Goal: Task Accomplishment & Management: Use online tool/utility

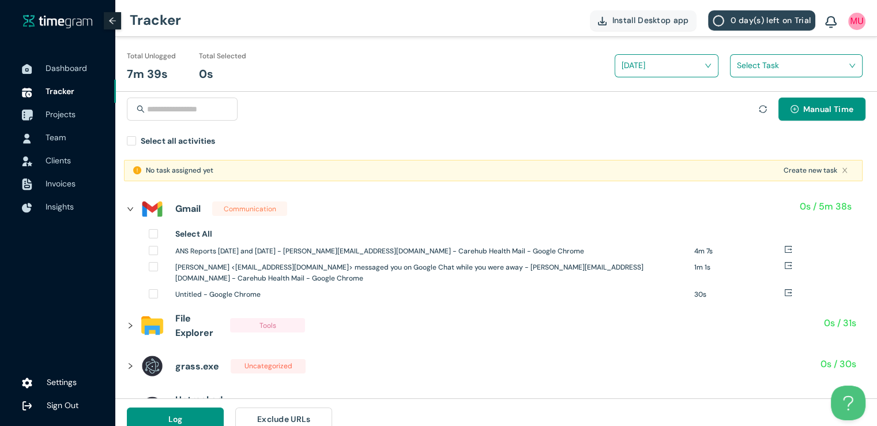
click at [62, 119] on span "Projects" at bounding box center [76, 114] width 61 height 23
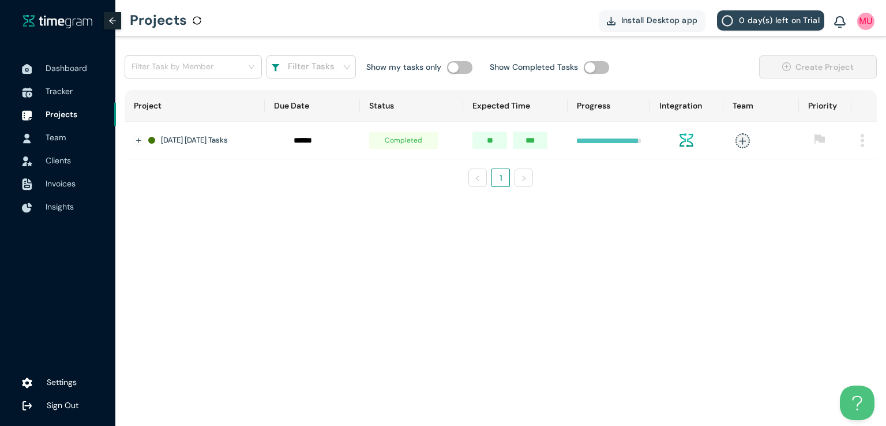
click at [860, 142] on img at bounding box center [861, 140] width 3 height 13
click at [836, 194] on span "Delete" at bounding box center [847, 193] width 24 height 13
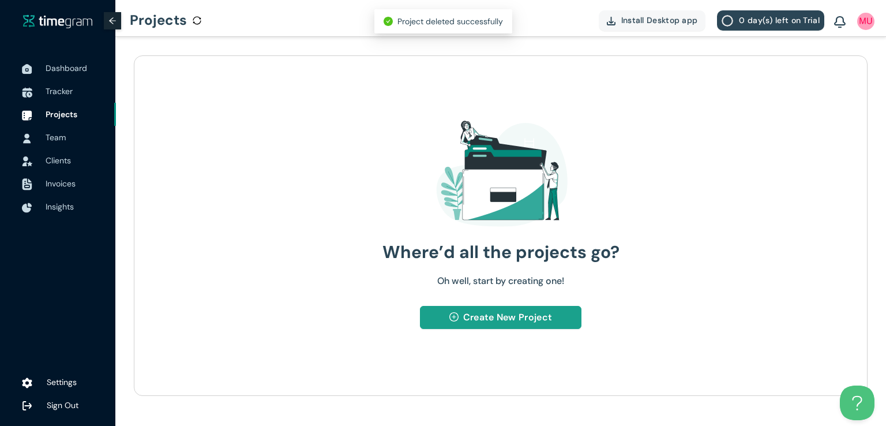
click at [490, 316] on span "Create New Project" at bounding box center [507, 317] width 89 height 14
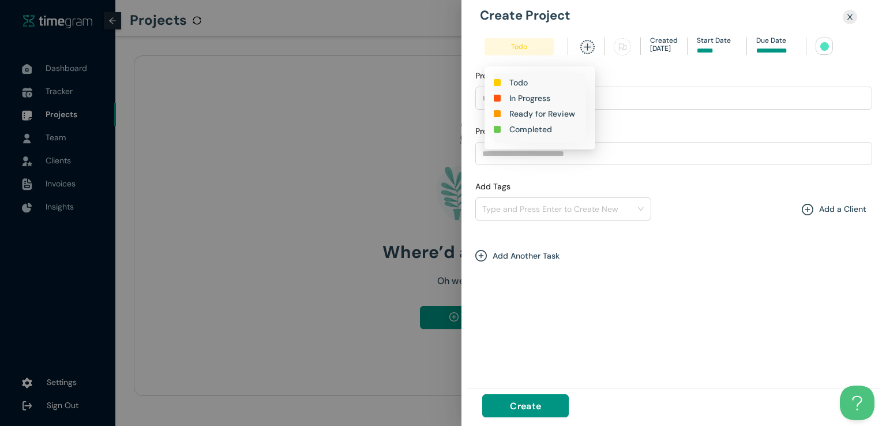
click at [523, 100] on h1 "In Progress" at bounding box center [529, 98] width 41 height 13
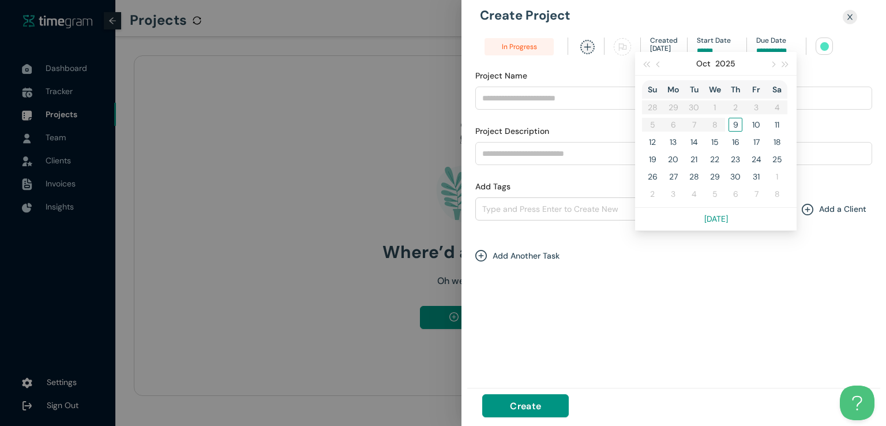
click at [770, 46] on input at bounding box center [776, 51] width 40 height 11
type input "*****"
click at [731, 125] on div "9" at bounding box center [735, 125] width 14 height 14
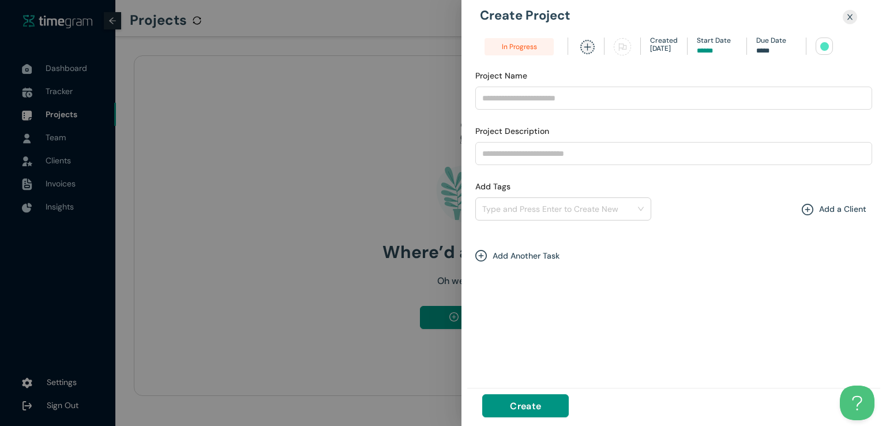
click at [820, 48] on div at bounding box center [824, 46] width 9 height 9
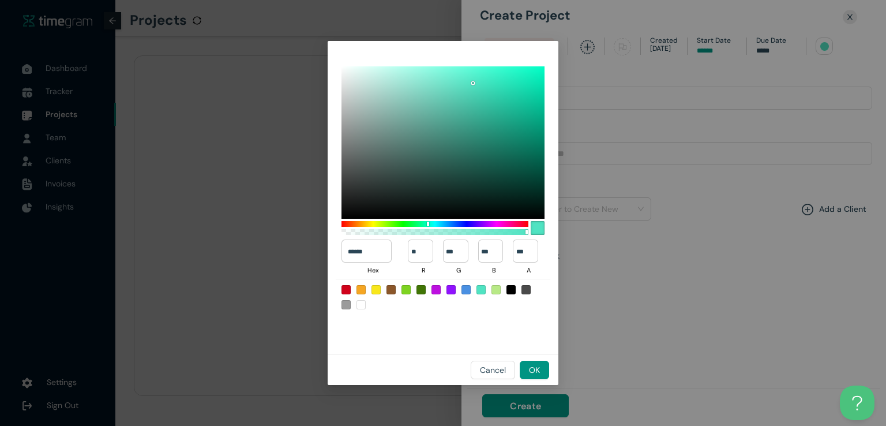
click at [421, 292] on div at bounding box center [420, 289] width 9 height 9
type input "******"
type input "**"
type input "***"
type input "*"
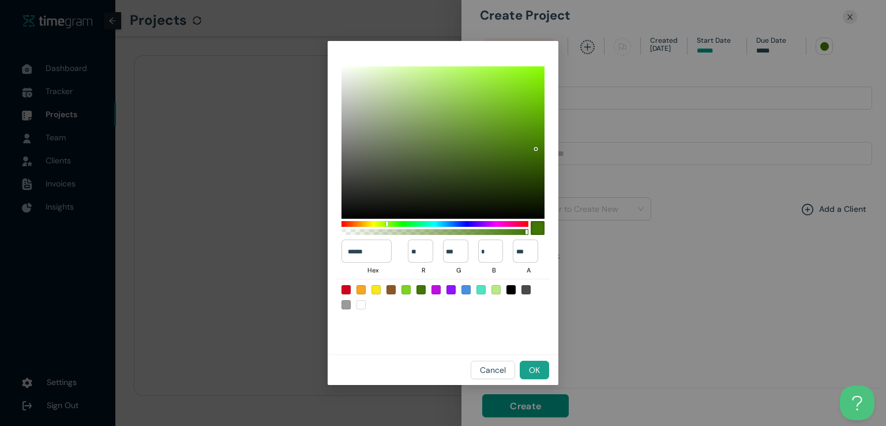
click at [536, 370] on span "OK" at bounding box center [534, 369] width 11 height 13
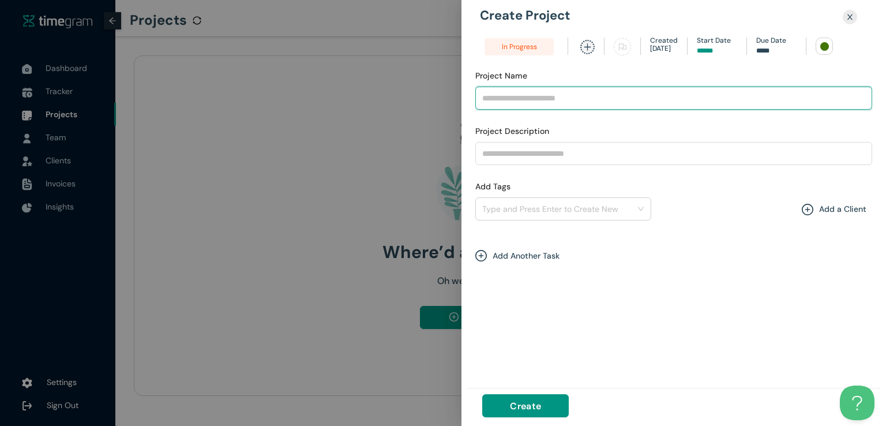
click at [541, 96] on input "Project Name" at bounding box center [673, 97] width 397 height 23
type input "**********"
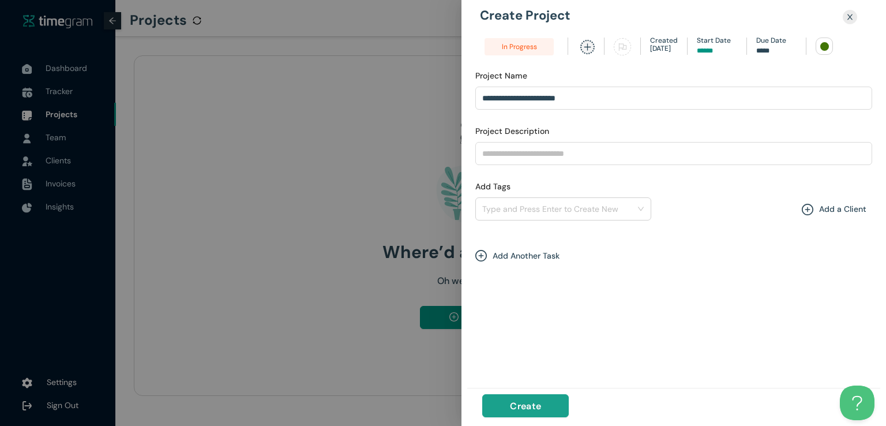
click at [522, 406] on span "Create" at bounding box center [525, 405] width 31 height 14
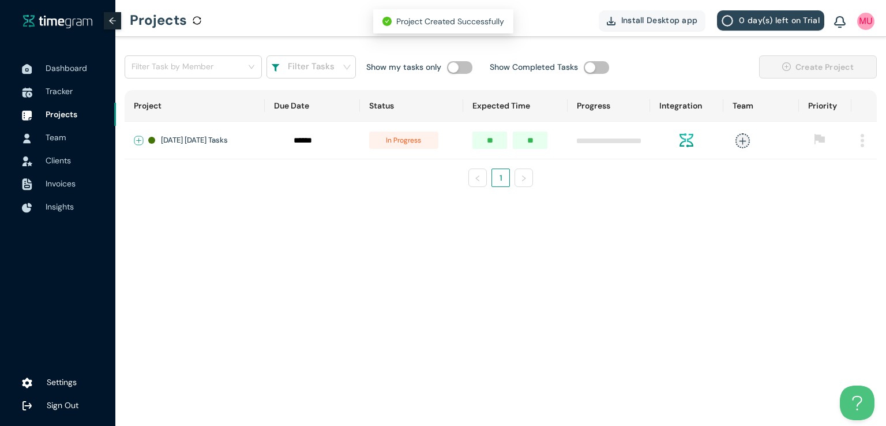
click at [138, 138] on button "Expand row" at bounding box center [138, 140] width 9 height 9
click at [166, 179] on span "+ New Task" at bounding box center [180, 174] width 32 height 9
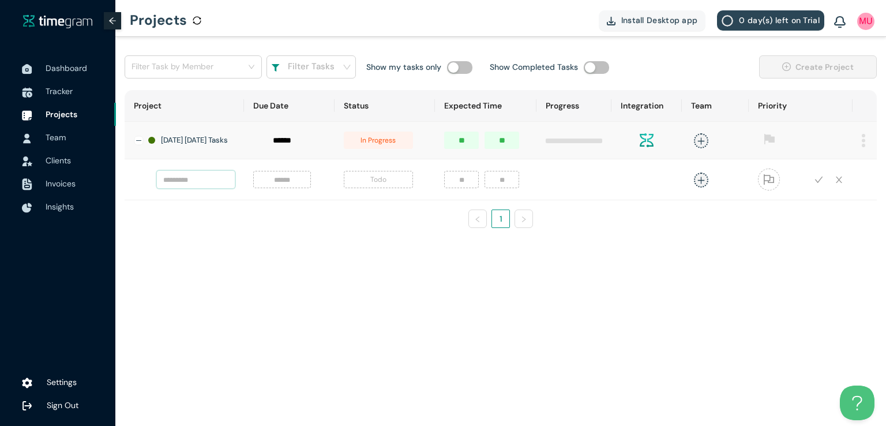
click at [176, 182] on input "text" at bounding box center [196, 179] width 78 height 17
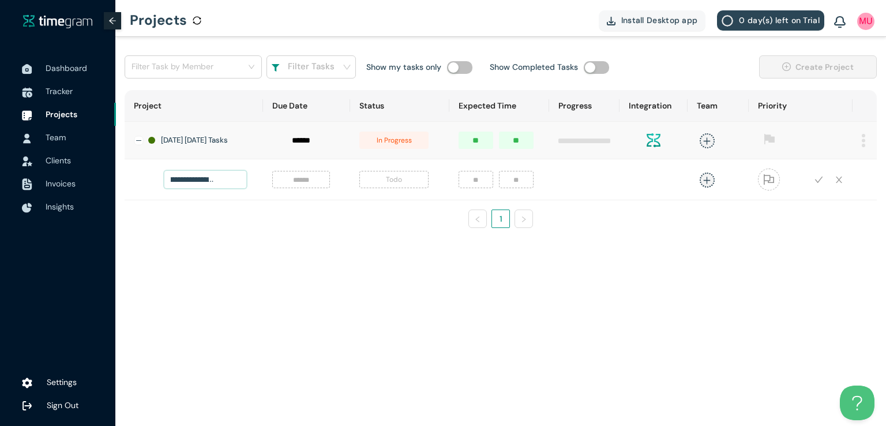
scroll to position [0, 55]
type input "**********"
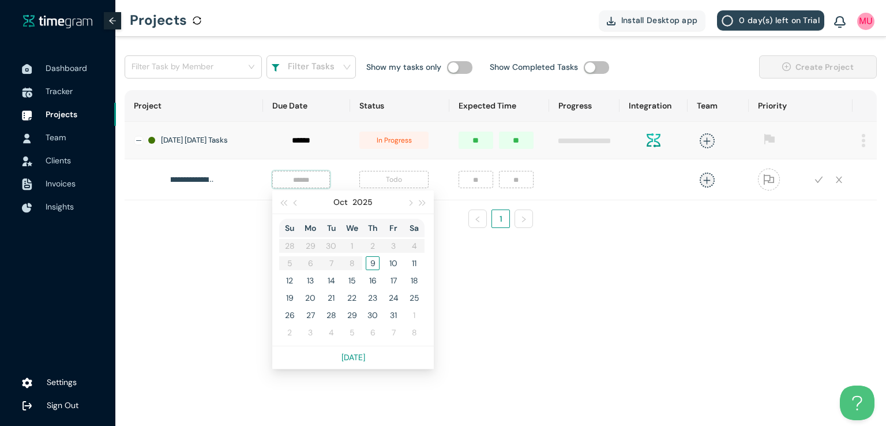
scroll to position [0, 0]
click at [283, 186] on input at bounding box center [301, 179] width 44 height 13
type input "*****"
click at [366, 266] on div "9" at bounding box center [373, 263] width 14 height 14
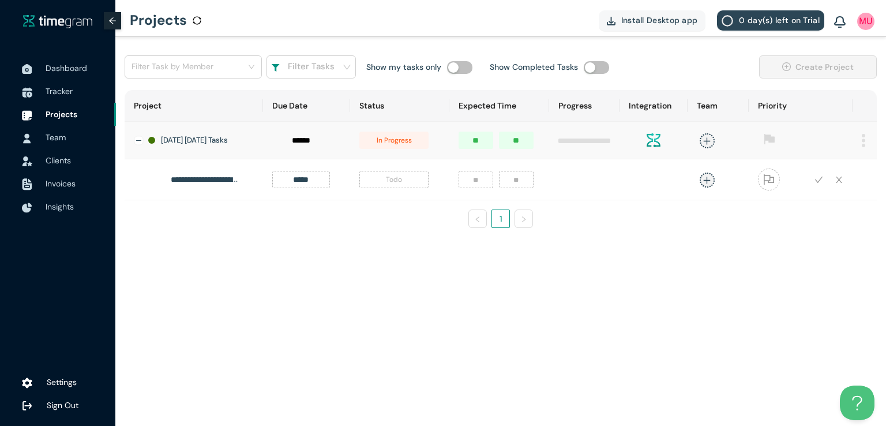
click at [383, 186] on span "Todo" at bounding box center [393, 179] width 69 height 17
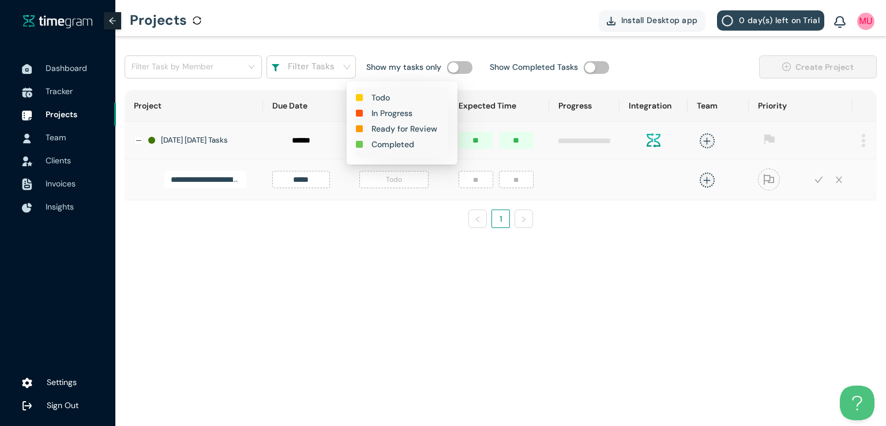
click at [394, 115] on h1 "In Progress" at bounding box center [391, 113] width 41 height 13
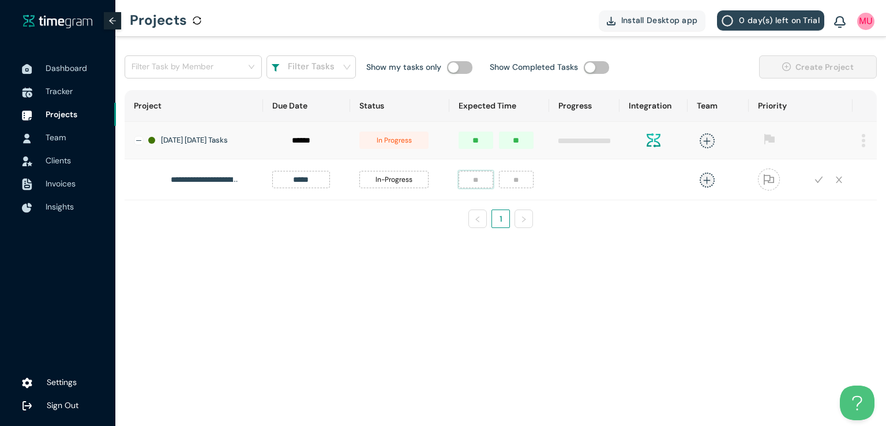
click at [462, 185] on input "number" at bounding box center [475, 179] width 35 height 17
type input "*"
type input "**"
click at [703, 185] on icon "plus" at bounding box center [706, 180] width 9 height 9
click at [606, 261] on div "[DEMOGRAPHIC_DATA][PERSON_NAME]" at bounding box center [615, 262] width 88 height 12
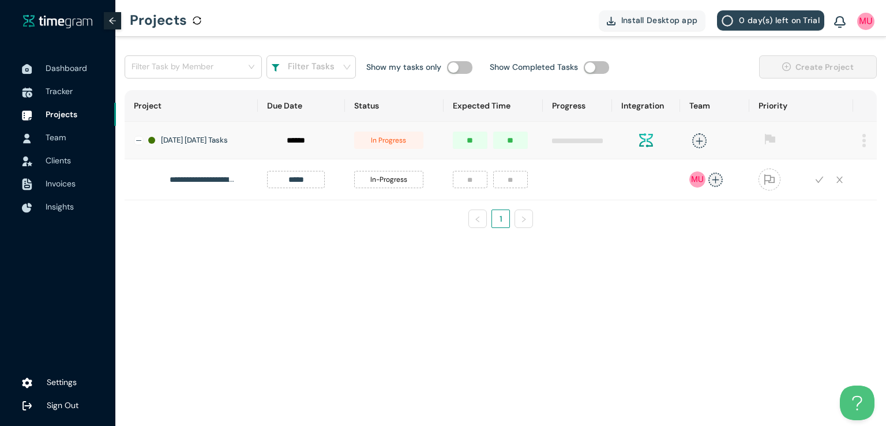
click at [838, 279] on main "**********" at bounding box center [500, 231] width 770 height 389
click at [821, 182] on icon "check" at bounding box center [819, 179] width 8 height 6
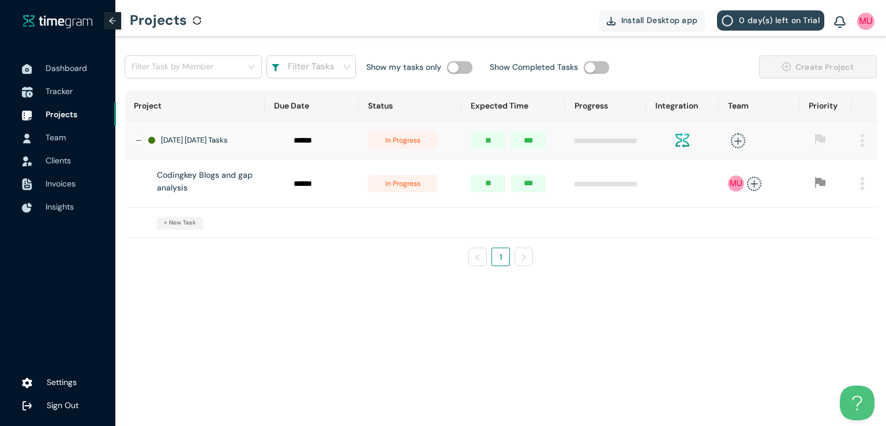
click at [58, 88] on span "Tracker" at bounding box center [59, 91] width 27 height 10
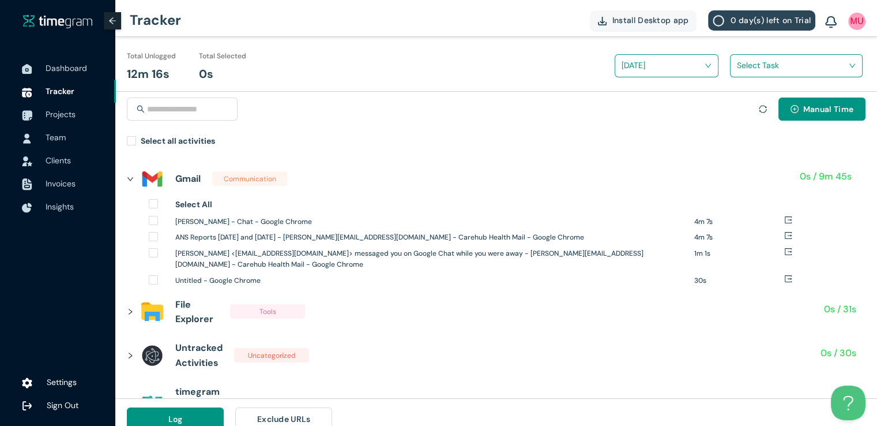
click at [784, 67] on input "search" at bounding box center [792, 65] width 111 height 17
click at [635, 107] on div "Manual Time" at bounding box center [496, 115] width 739 height 37
click at [828, 109] on span "Manual Time" at bounding box center [828, 109] width 50 height 13
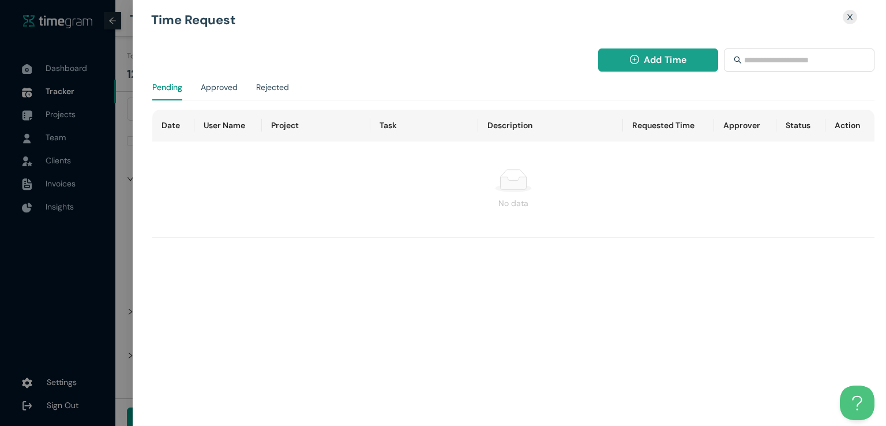
click at [626, 70] on button "Add Time" at bounding box center [658, 59] width 121 height 23
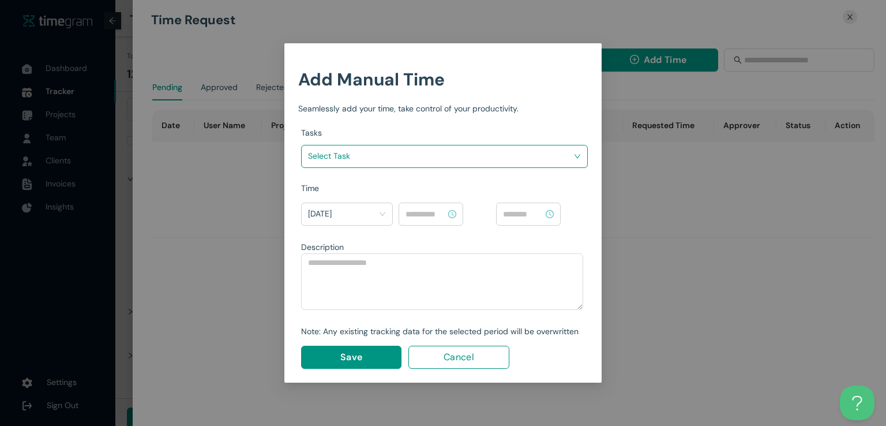
click at [512, 158] on input "search" at bounding box center [440, 155] width 265 height 17
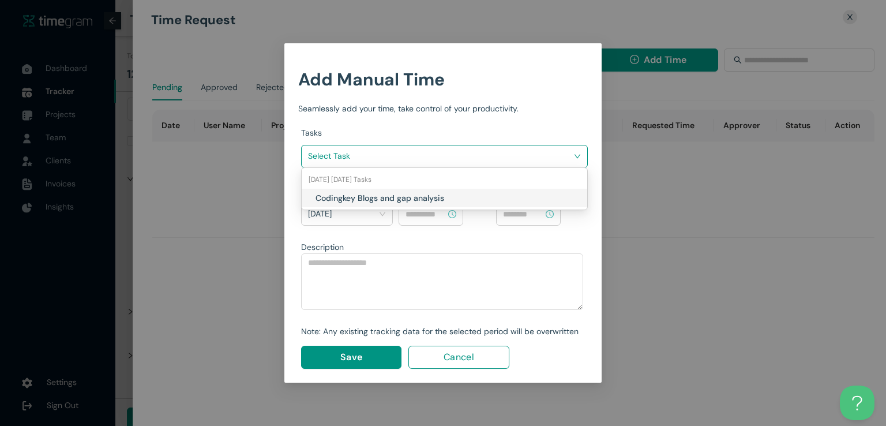
click at [436, 199] on h1 "Codingkey Blogs and gap analysis" at bounding box center [382, 197] width 135 height 13
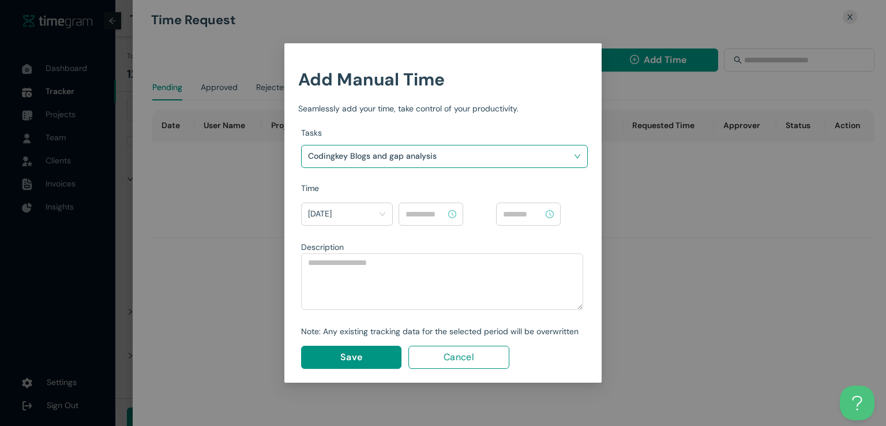
click at [432, 222] on div at bounding box center [430, 213] width 65 height 23
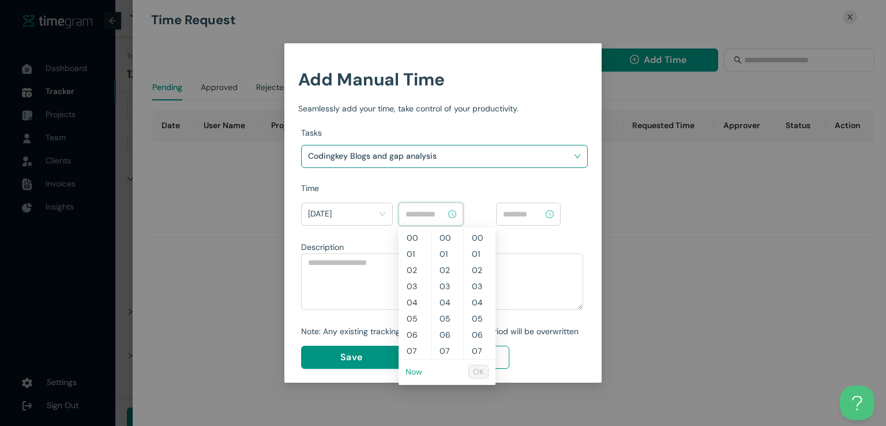
click at [411, 373] on link "Now" at bounding box center [413, 371] width 17 height 10
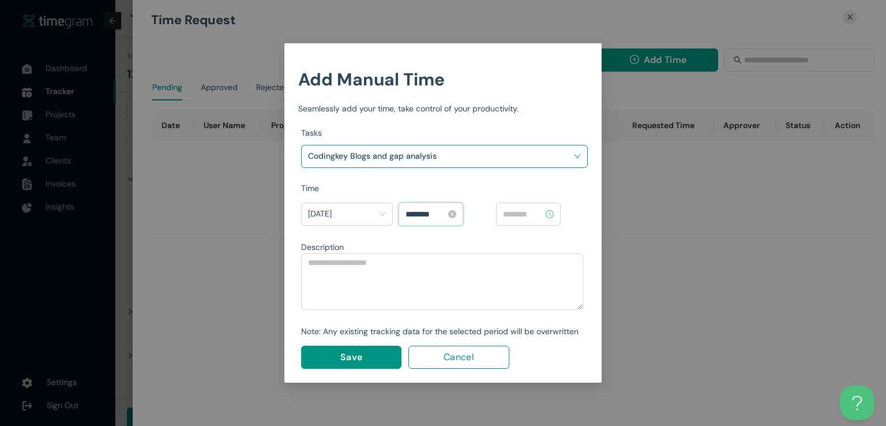
scroll to position [823, 0]
click at [412, 210] on input "********" at bounding box center [425, 214] width 40 height 13
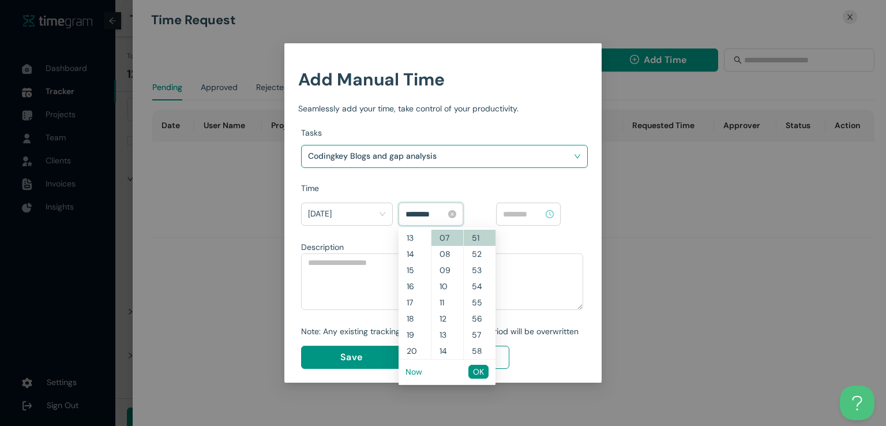
scroll to position [145, 0]
click at [424, 210] on input "********" at bounding box center [425, 214] width 40 height 13
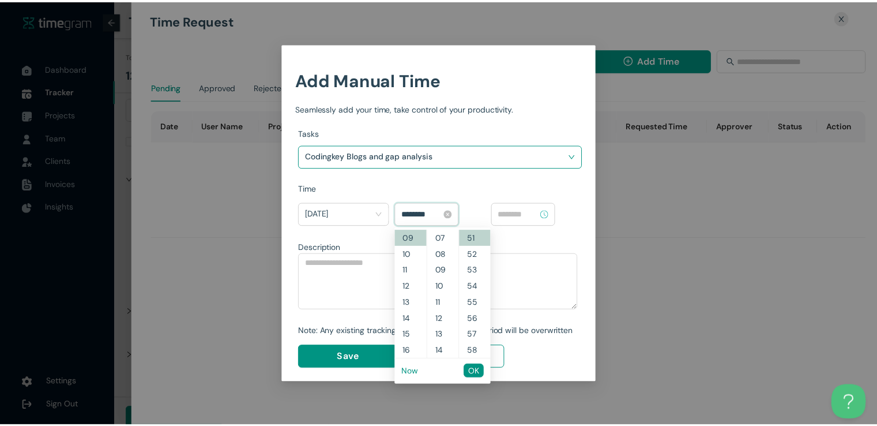
scroll to position [0, 0]
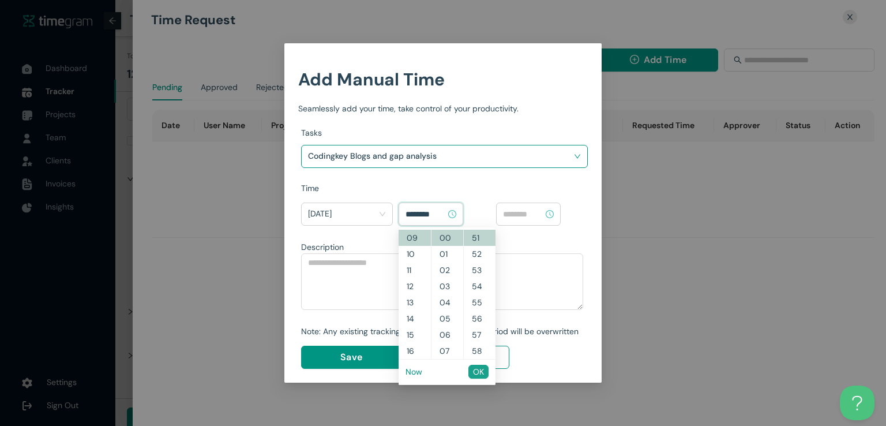
click at [482, 370] on span "OK" at bounding box center [478, 371] width 11 height 13
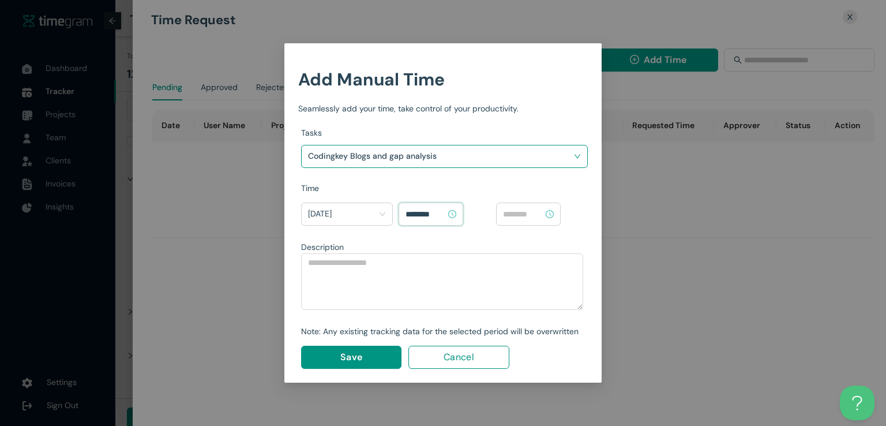
type input "********"
click at [519, 214] on input at bounding box center [523, 214] width 40 height 13
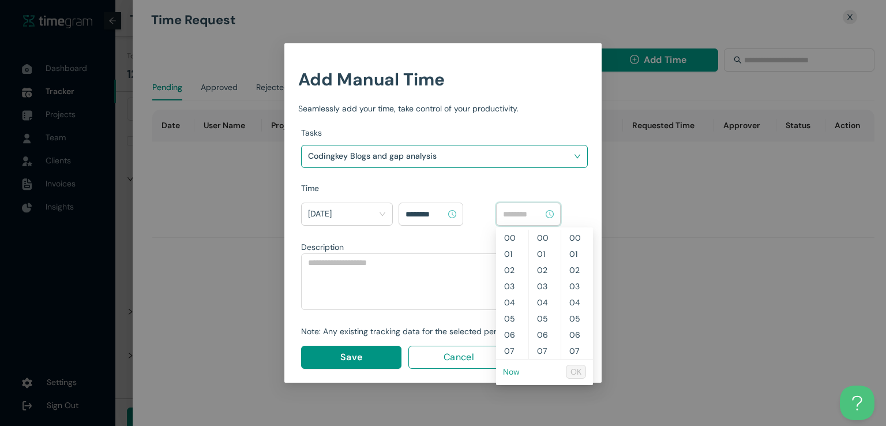
click at [509, 374] on link "Now" at bounding box center [511, 371] width 17 height 10
type input "********"
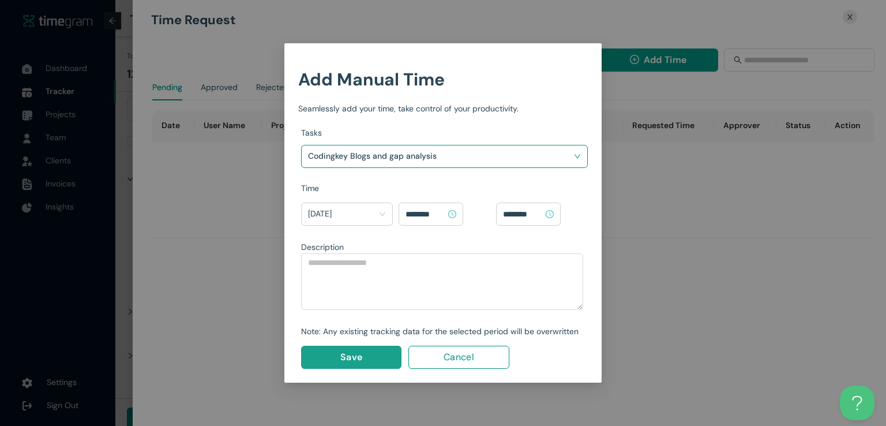
click at [363, 348] on button "Save" at bounding box center [351, 356] width 100 height 23
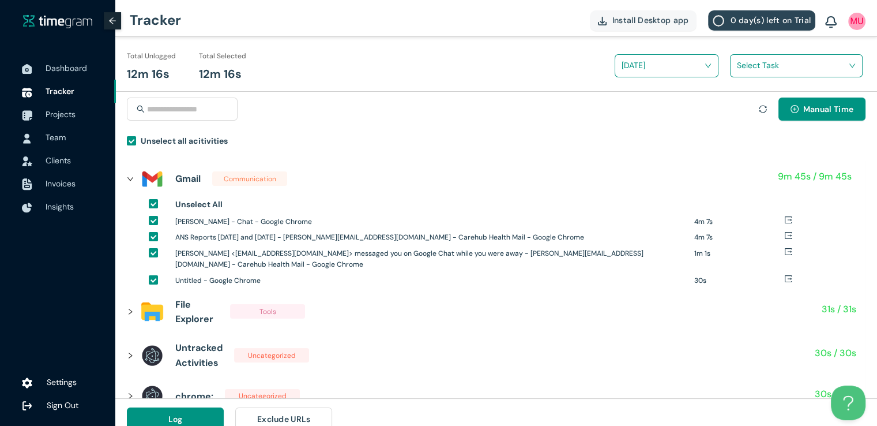
click at [772, 58] on input "search" at bounding box center [792, 65] width 111 height 17
click at [741, 107] on div "Codingkey Blogs and gap analysis" at bounding box center [796, 108] width 131 height 18
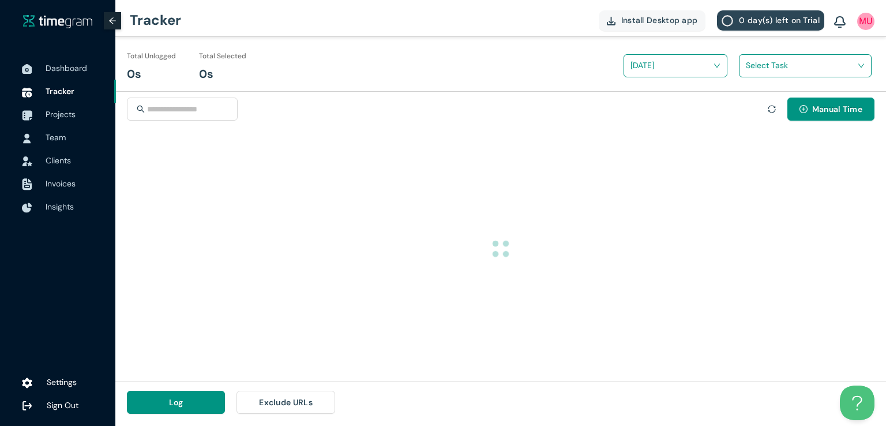
click at [885, 215] on div "Total Unlogged 0s Total Selected 0s [DATE] Select Task Manual Time Log Exclude …" at bounding box center [500, 229] width 770 height 385
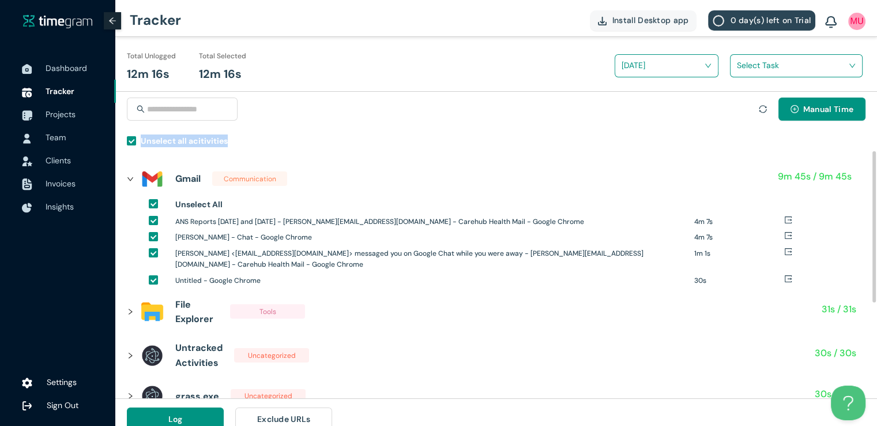
click at [526, 121] on div "Manual Time" at bounding box center [496, 115] width 739 height 37
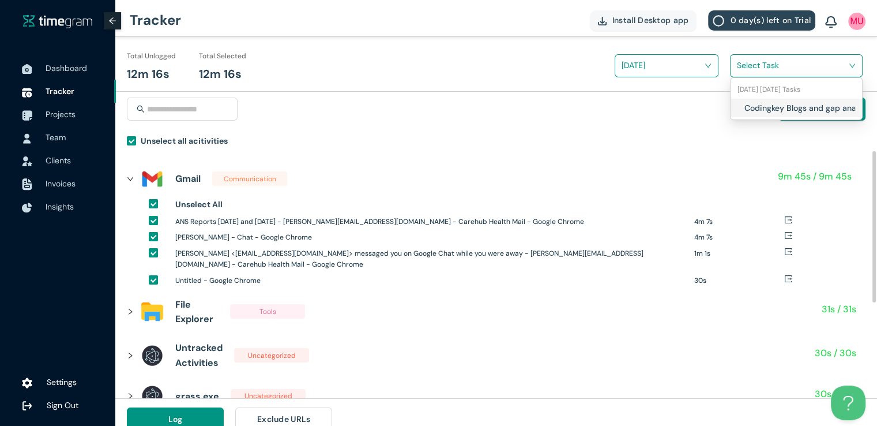
click at [766, 67] on input "search" at bounding box center [792, 65] width 111 height 17
click at [741, 107] on div "Codingkey Blogs and gap analysis" at bounding box center [796, 108] width 131 height 18
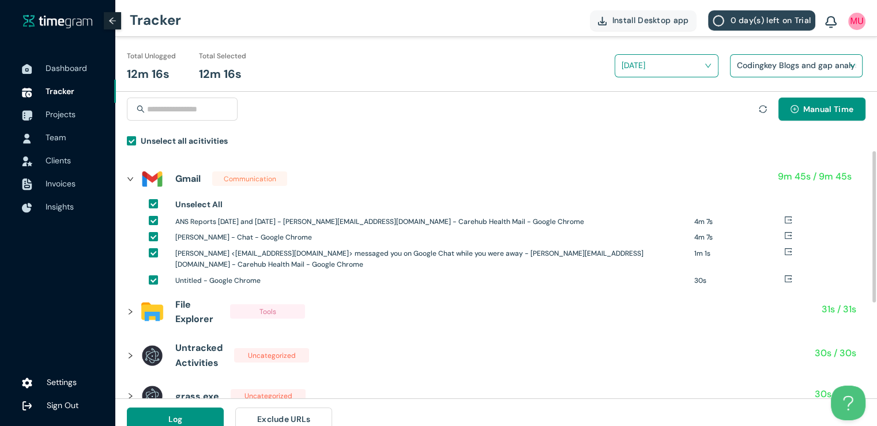
scroll to position [13, 0]
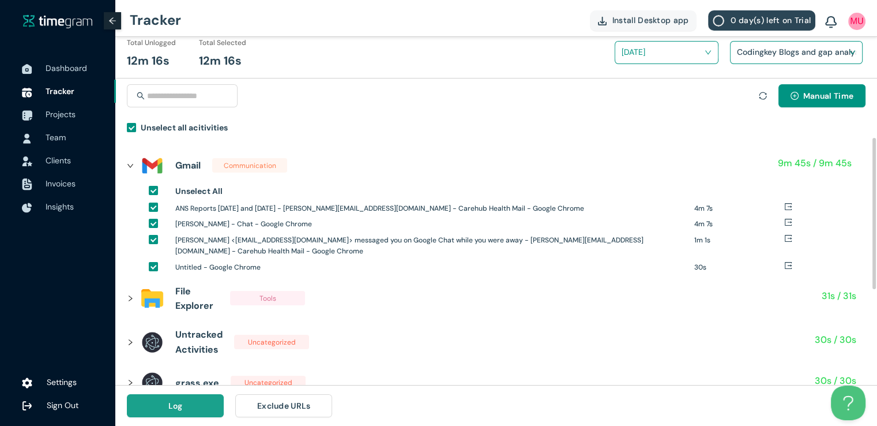
click at [178, 407] on span "Log" at bounding box center [175, 405] width 14 height 13
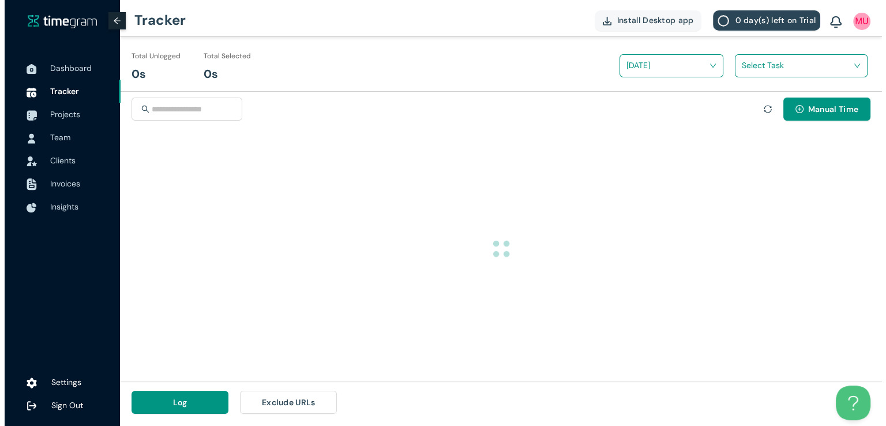
scroll to position [0, 0]
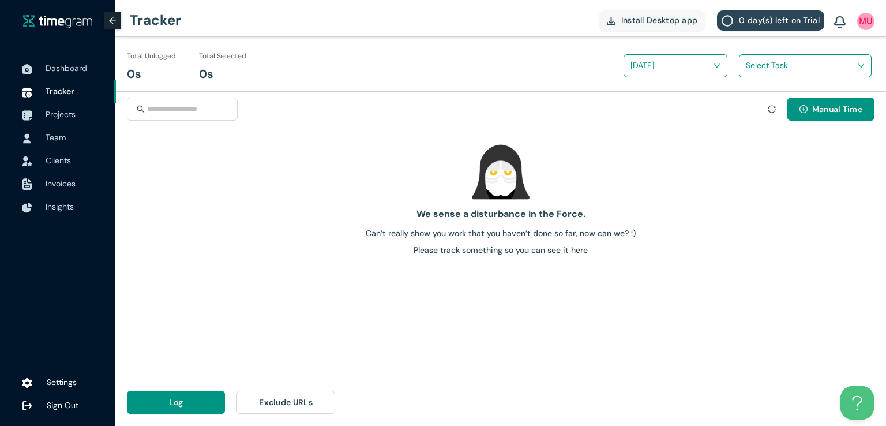
click at [509, 53] on div "[DATE] Select Task" at bounding box center [679, 69] width 368 height 43
click at [62, 111] on span "Projects" at bounding box center [61, 114] width 30 height 10
